Goal: Check status: Check status

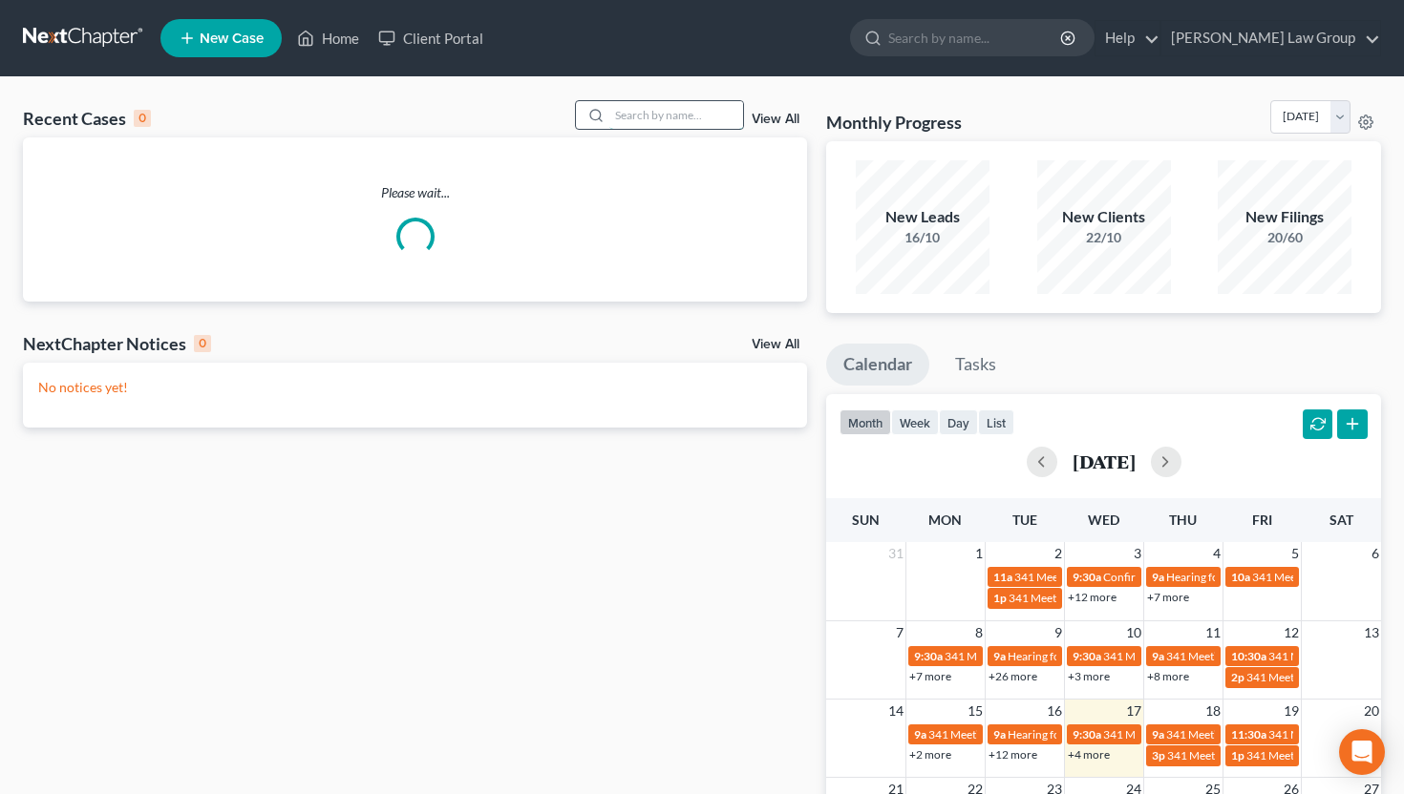
click at [671, 120] on input "search" at bounding box center [676, 115] width 134 height 28
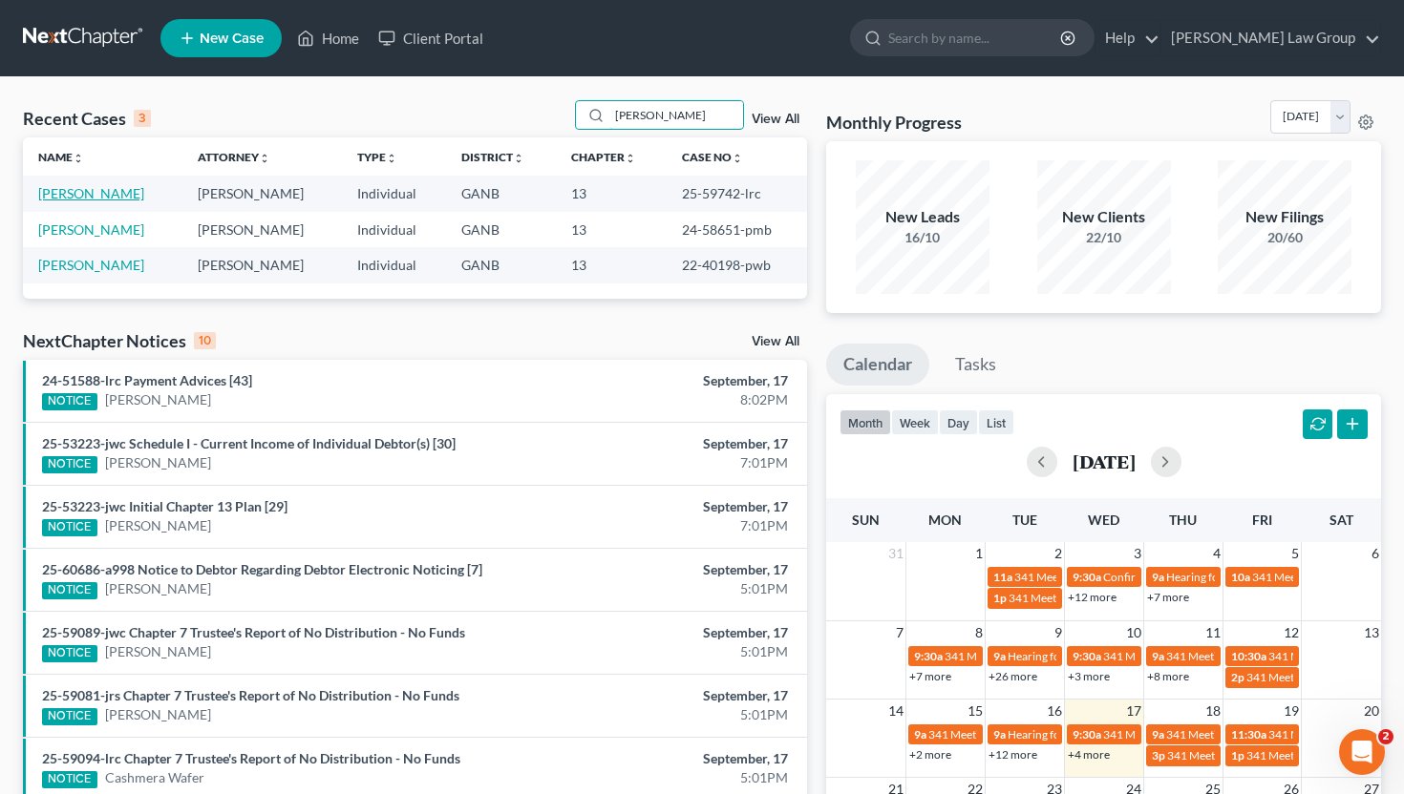
type input "[PERSON_NAME]"
click at [82, 196] on link "[PERSON_NAME]" at bounding box center [91, 193] width 106 height 16
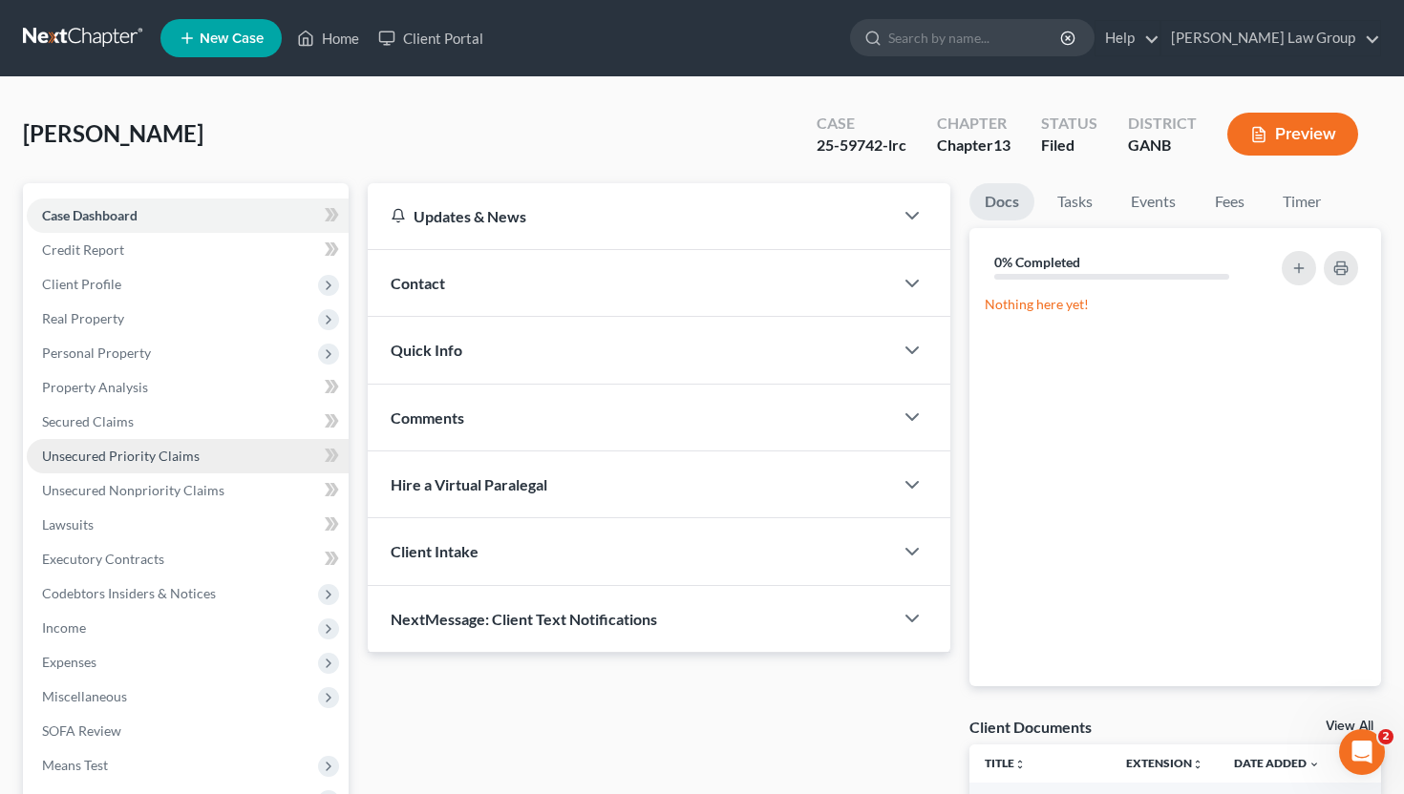
scroll to position [298, 0]
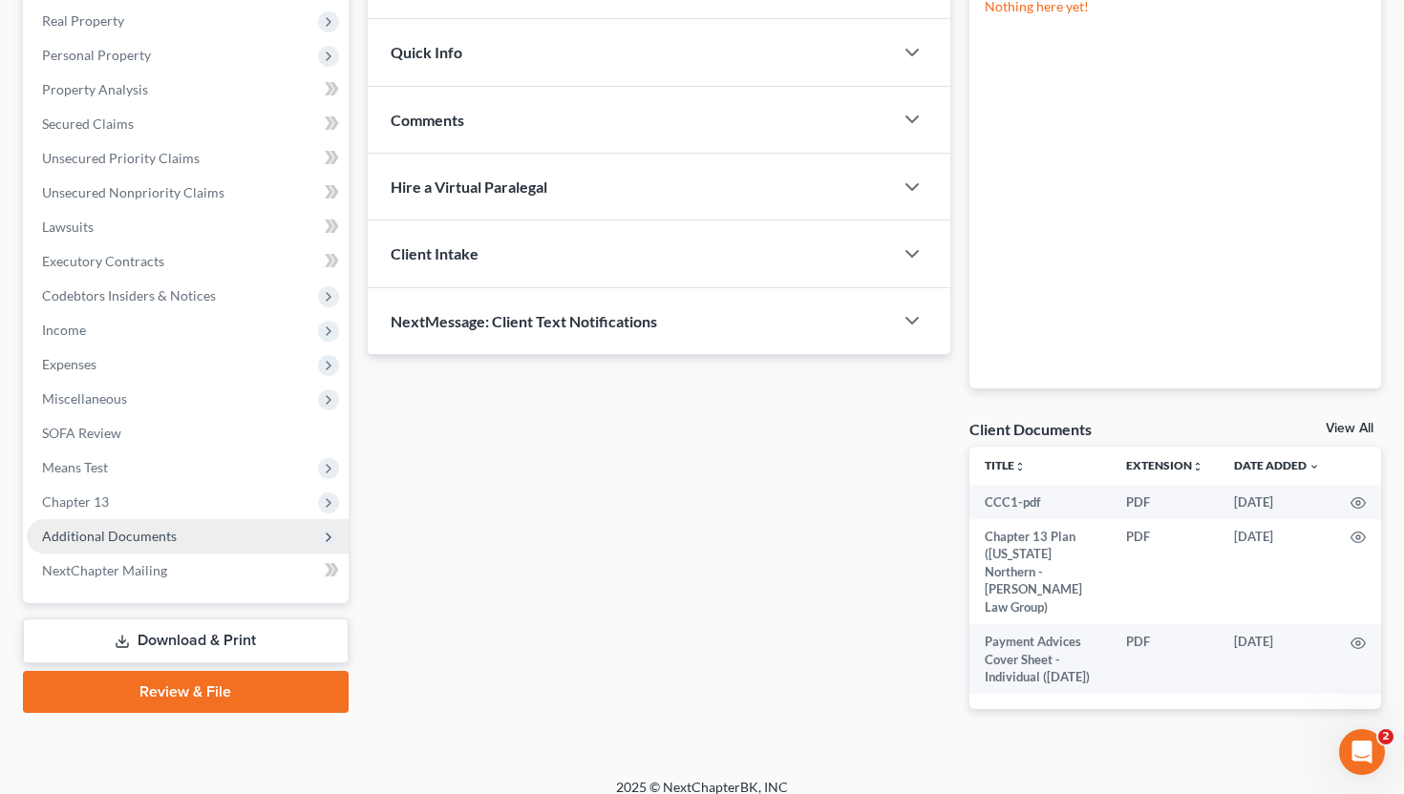
click at [154, 531] on span "Additional Documents" at bounding box center [109, 536] width 135 height 16
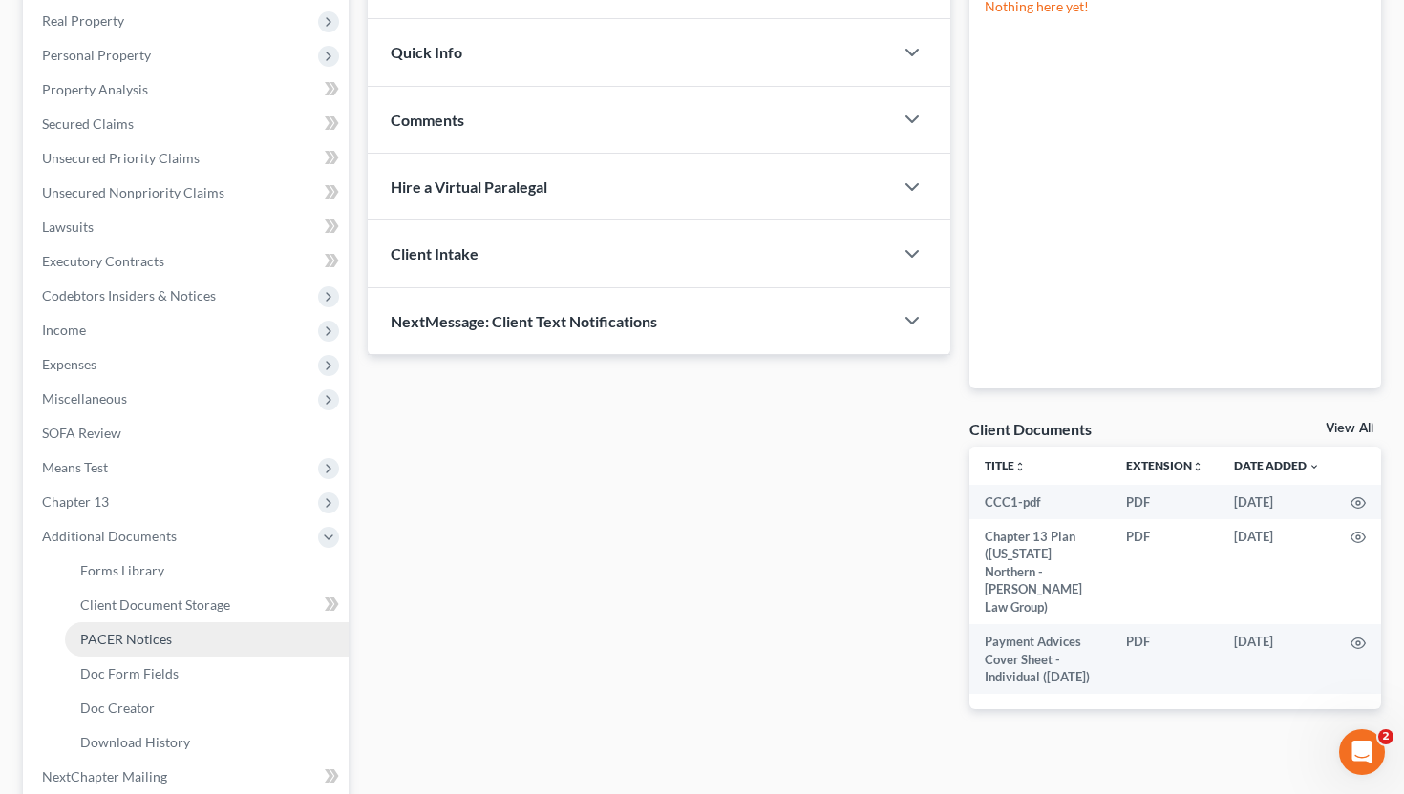
click at [154, 641] on span "PACER Notices" at bounding box center [126, 639] width 92 height 16
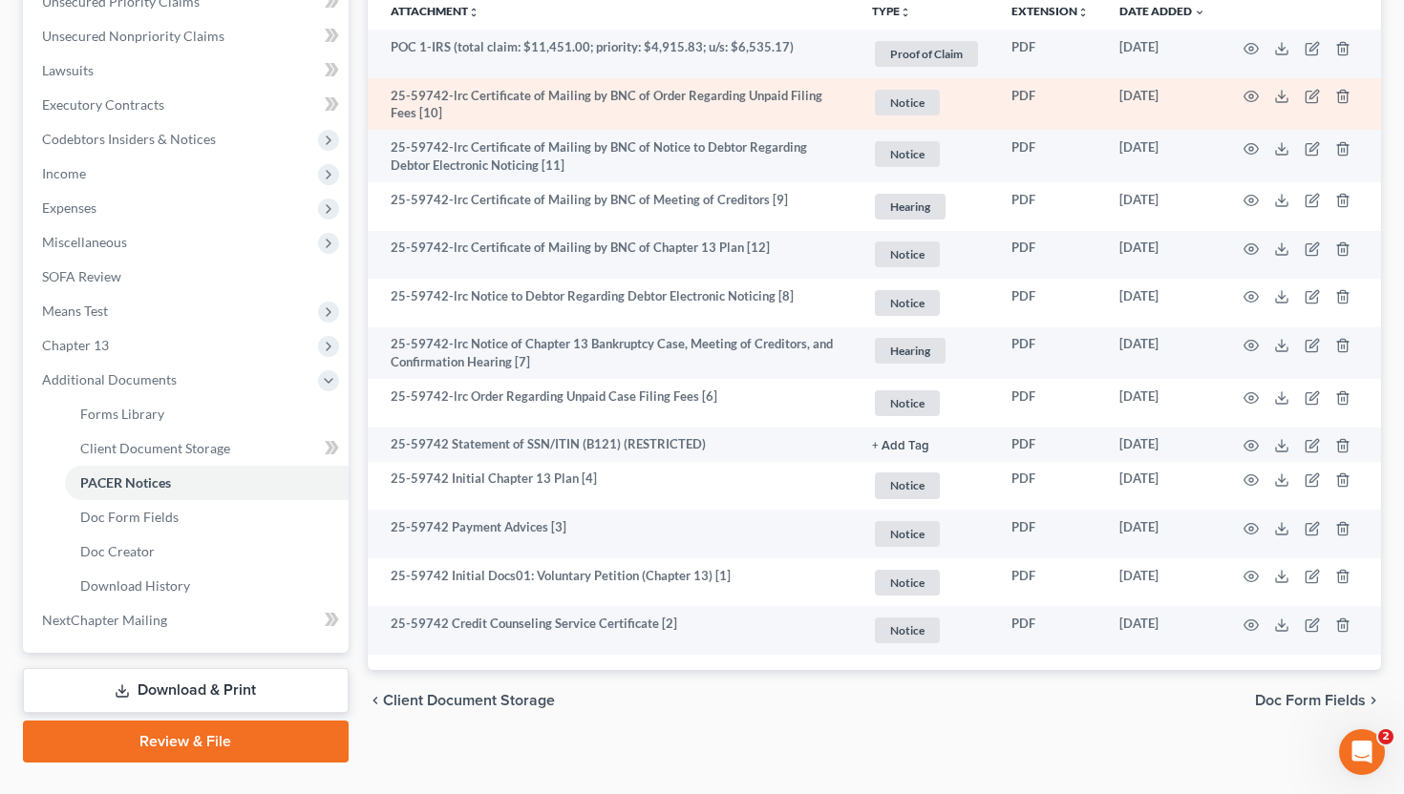
scroll to position [494, 0]
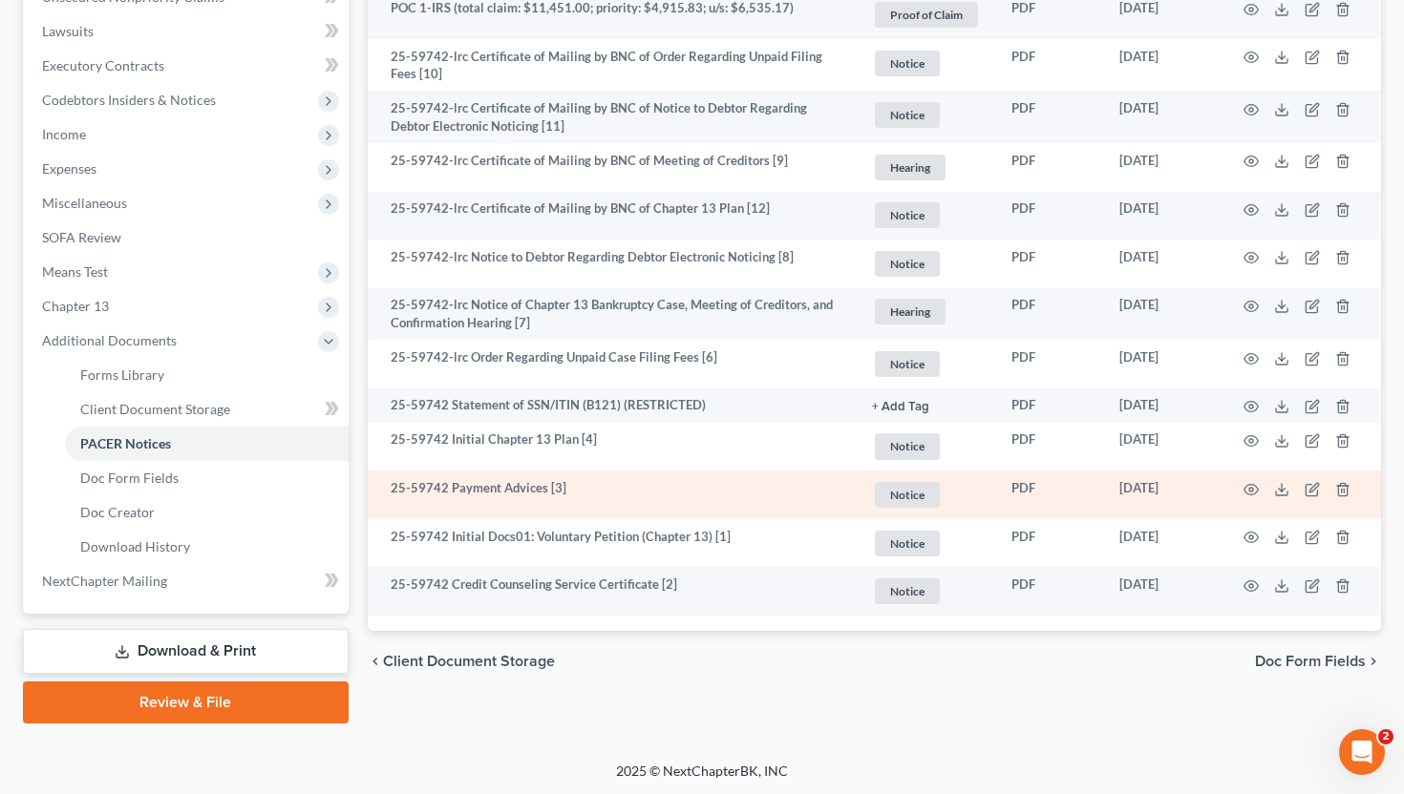
click at [1244, 496] on td at bounding box center [1300, 495] width 160 height 49
click at [1249, 488] on circle "button" at bounding box center [1251, 490] width 4 height 4
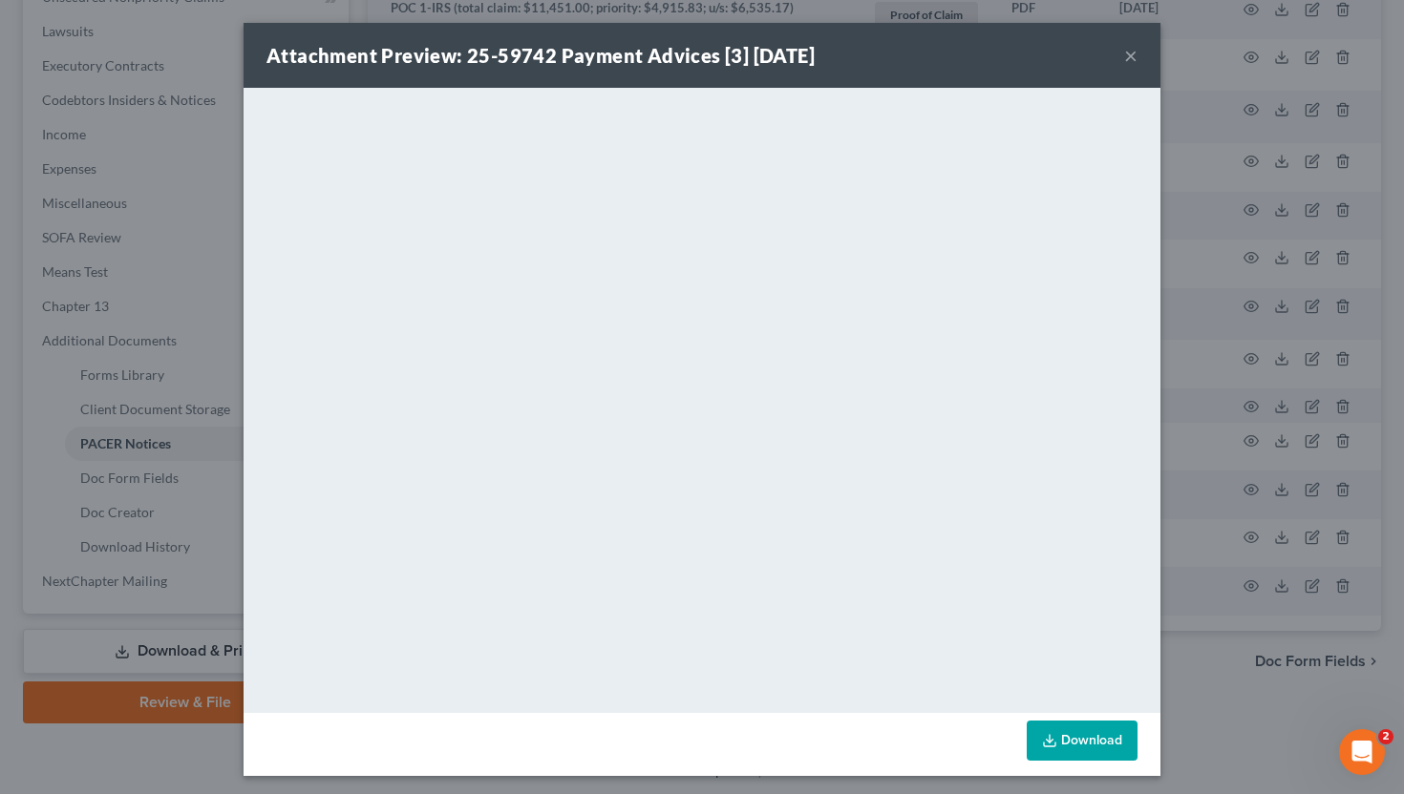
click at [1129, 61] on button "×" at bounding box center [1130, 55] width 13 height 23
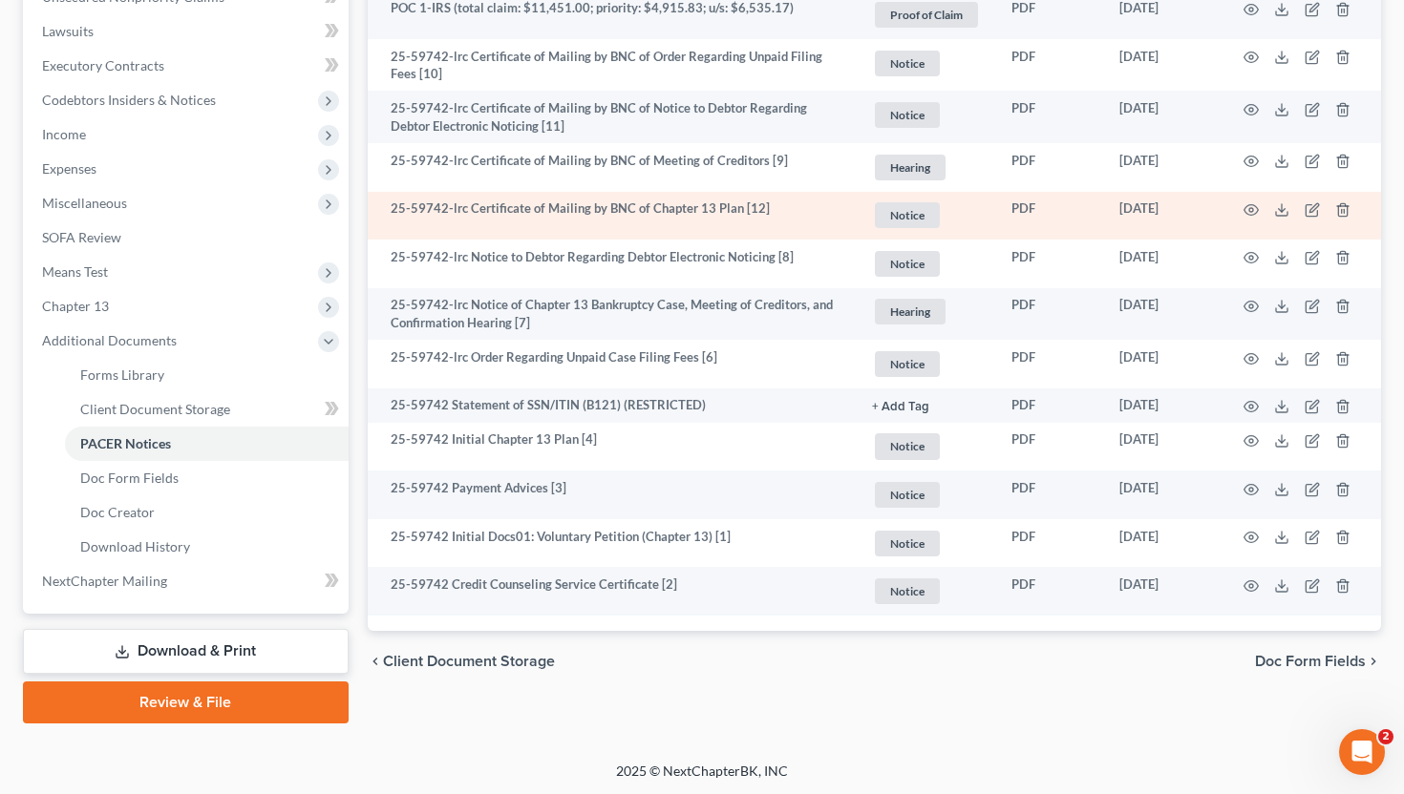
scroll to position [0, 0]
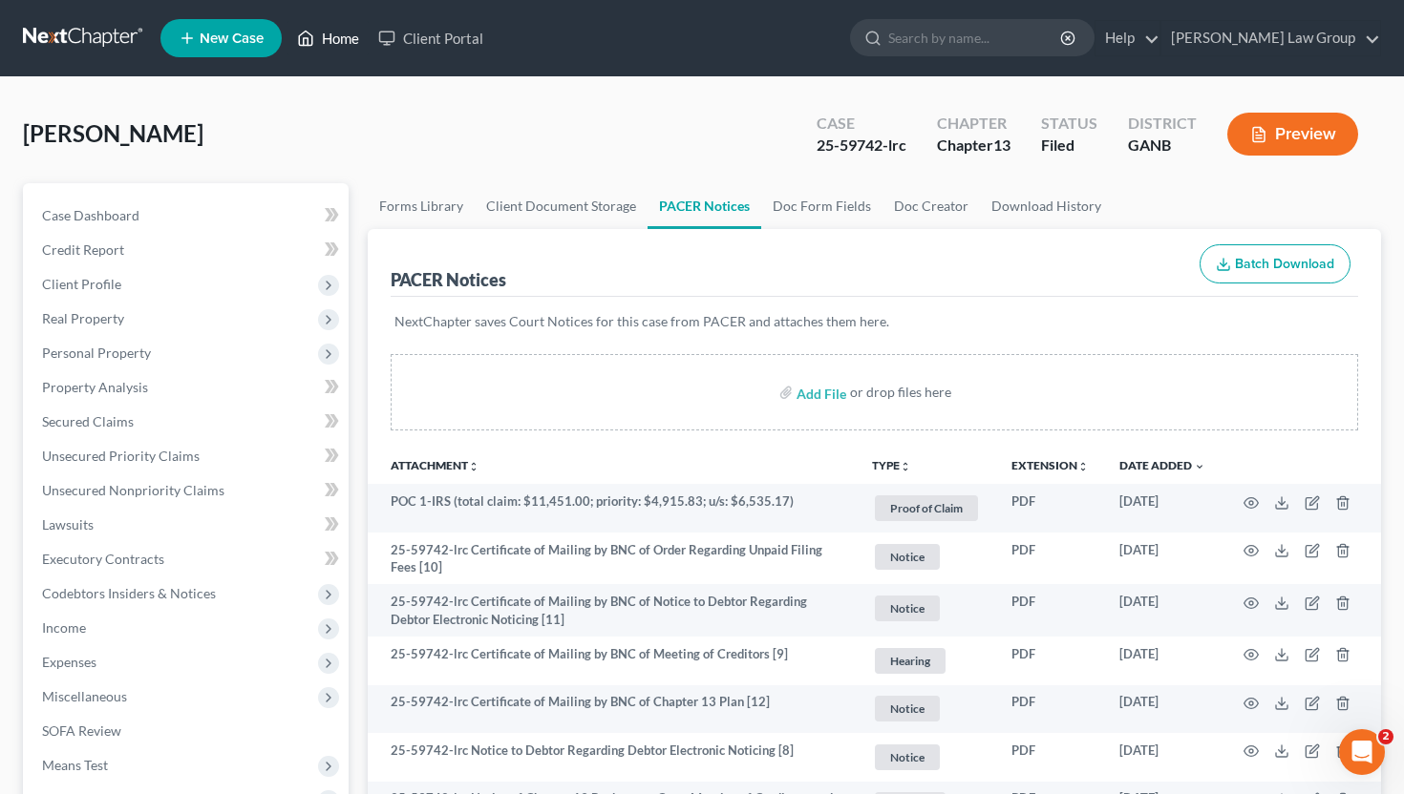
click at [320, 46] on link "Home" at bounding box center [327, 38] width 81 height 34
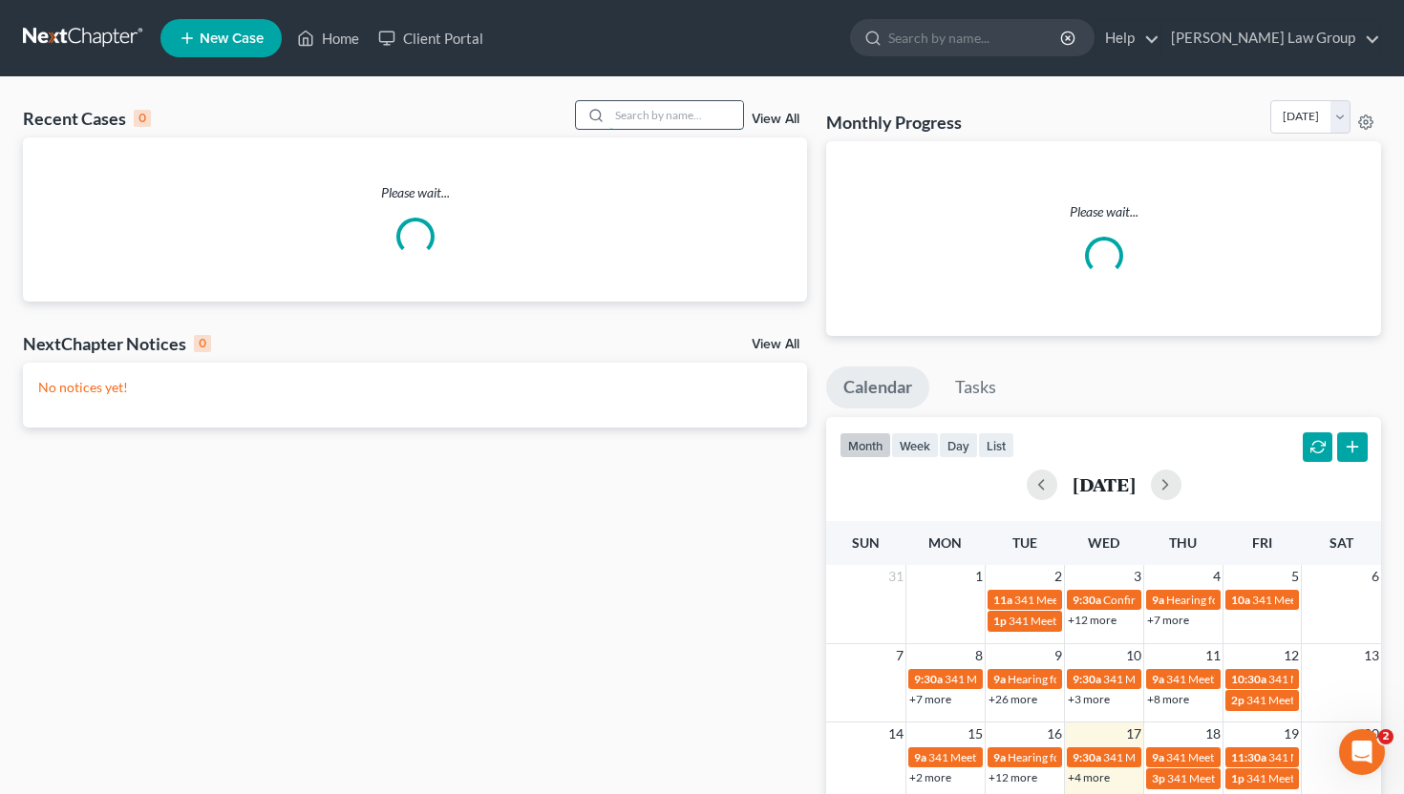
click at [663, 114] on input "search" at bounding box center [676, 115] width 134 height 28
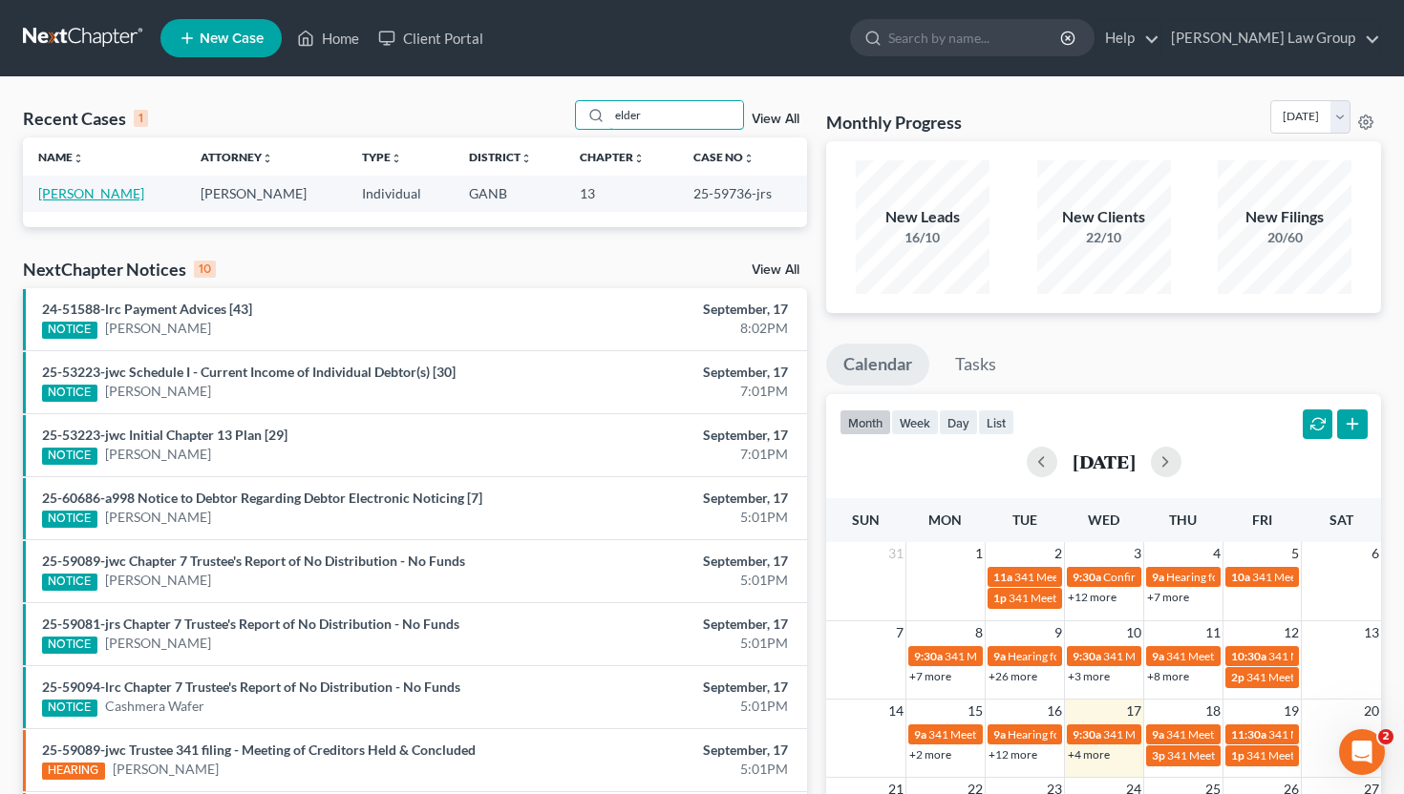
type input "elder"
click at [80, 194] on link "[PERSON_NAME]" at bounding box center [91, 193] width 106 height 16
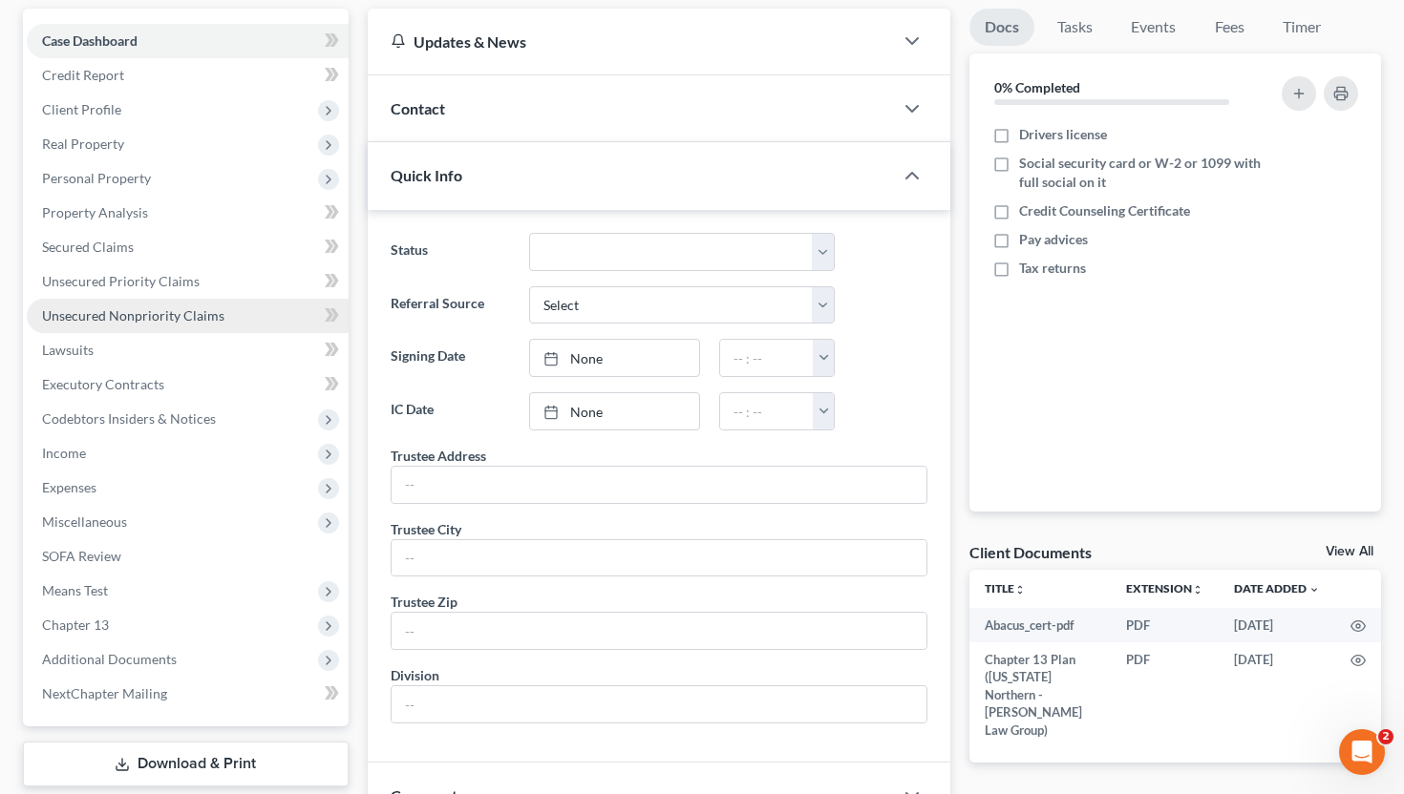
scroll to position [483, 0]
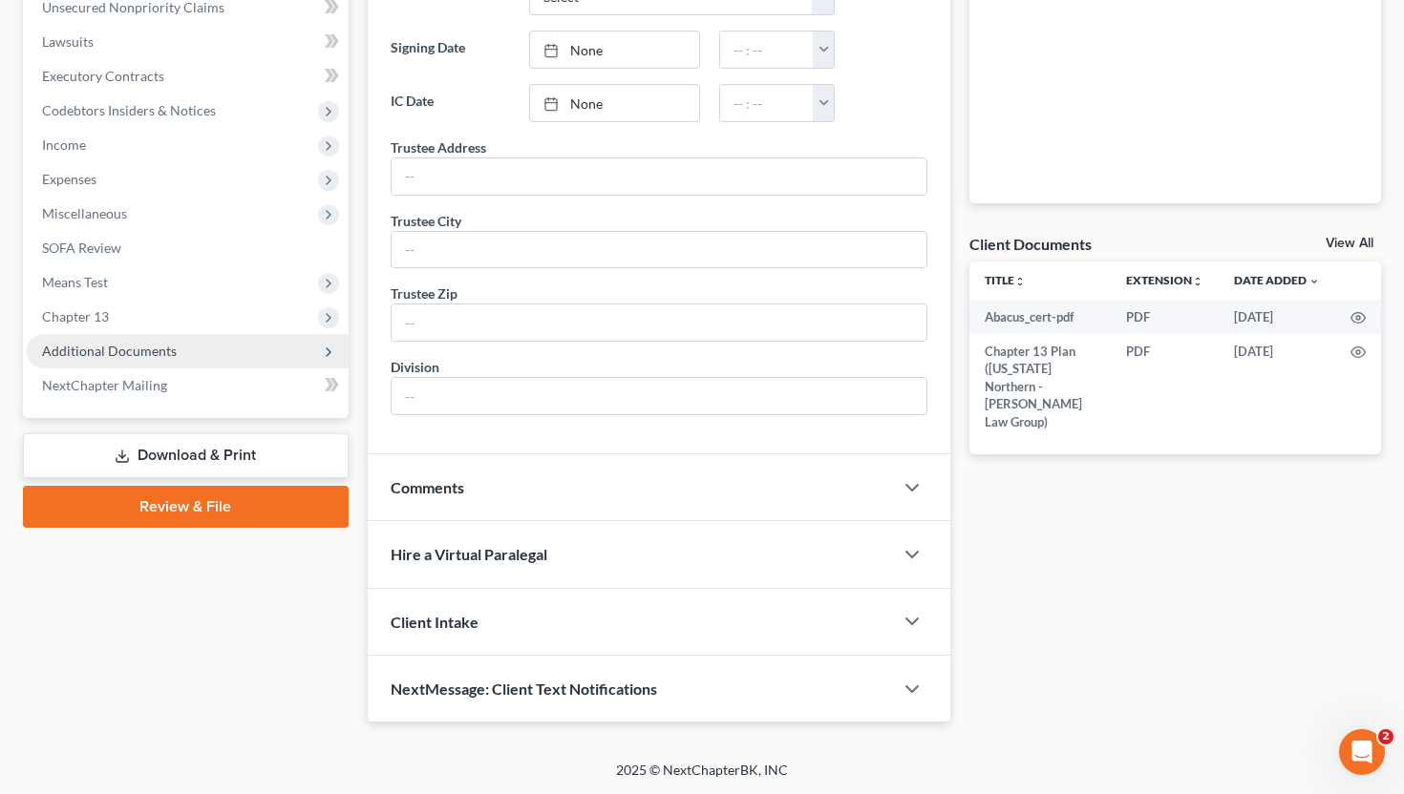
click at [142, 364] on span "Additional Documents" at bounding box center [188, 351] width 322 height 34
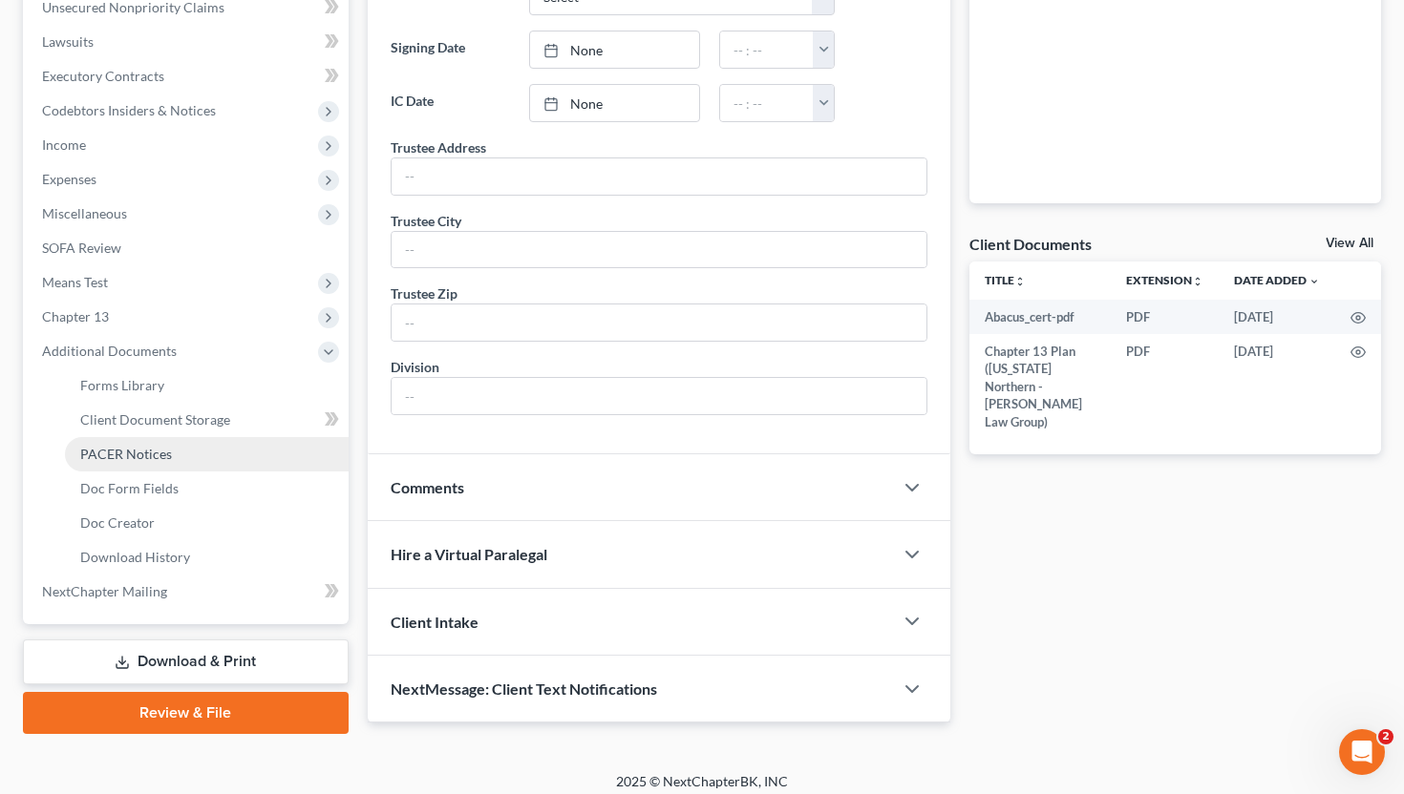
click at [145, 450] on span "PACER Notices" at bounding box center [126, 454] width 92 height 16
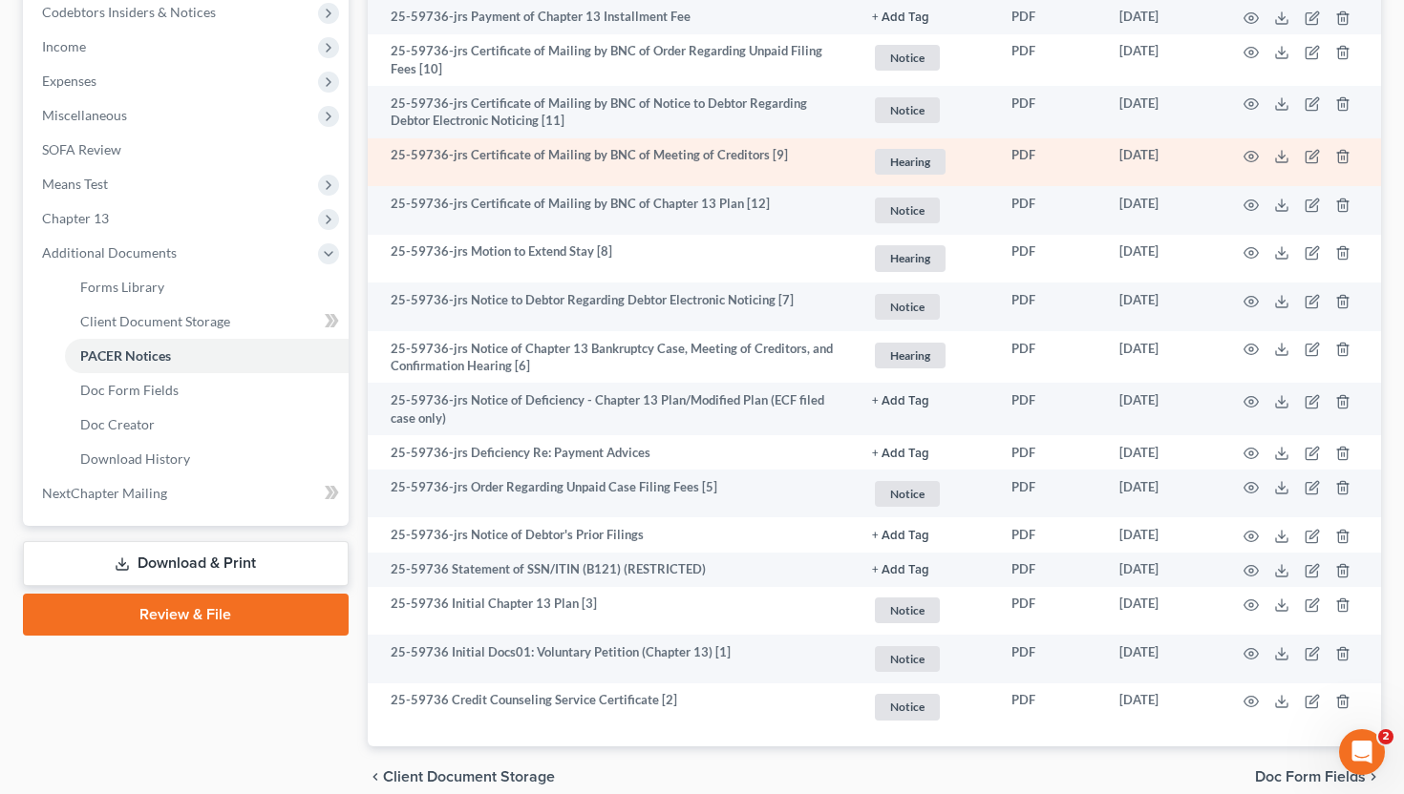
scroll to position [590, 0]
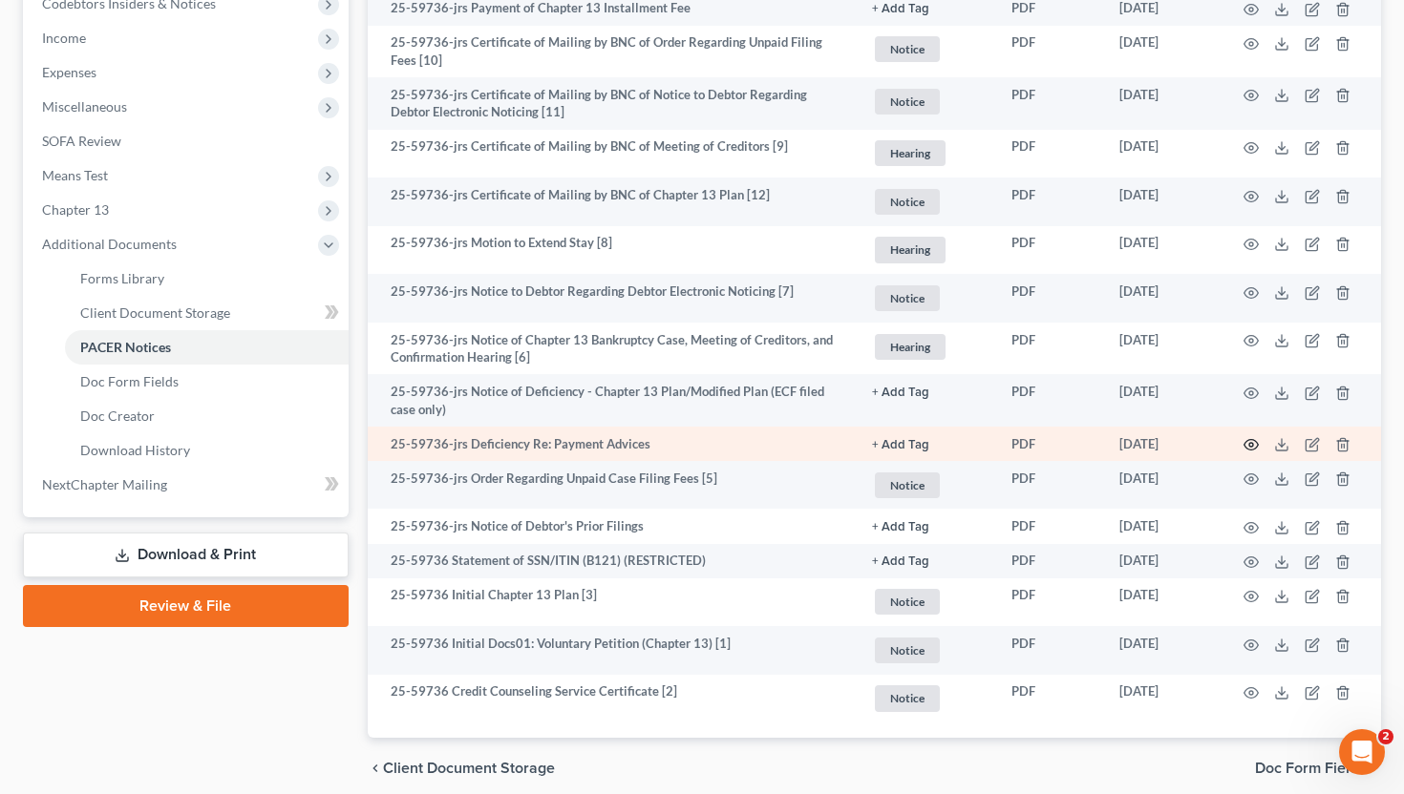
click at [1252, 441] on icon "button" at bounding box center [1250, 444] width 15 height 15
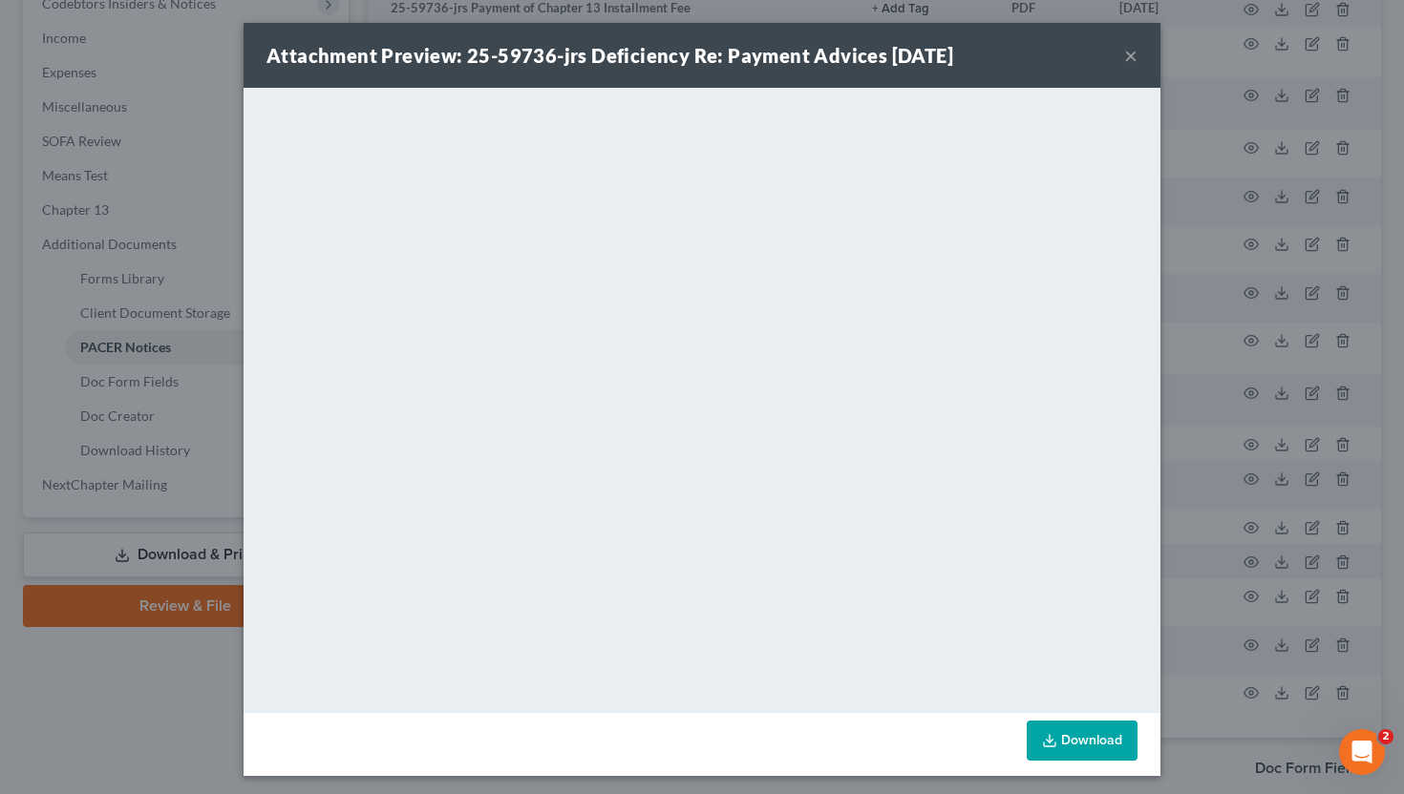
click at [1131, 64] on button "×" at bounding box center [1130, 55] width 13 height 23
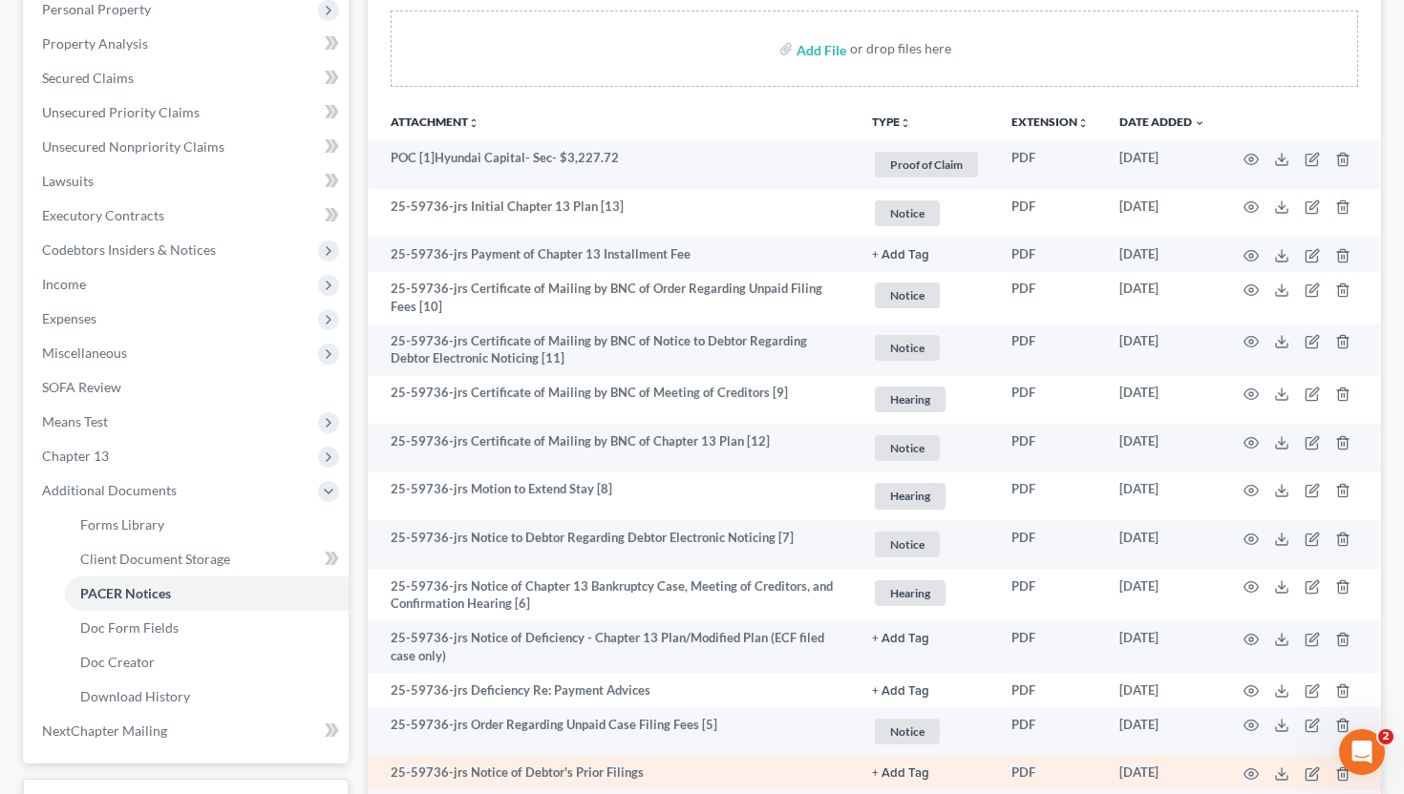
scroll to position [341, 0]
